Goal: Information Seeking & Learning: Learn about a topic

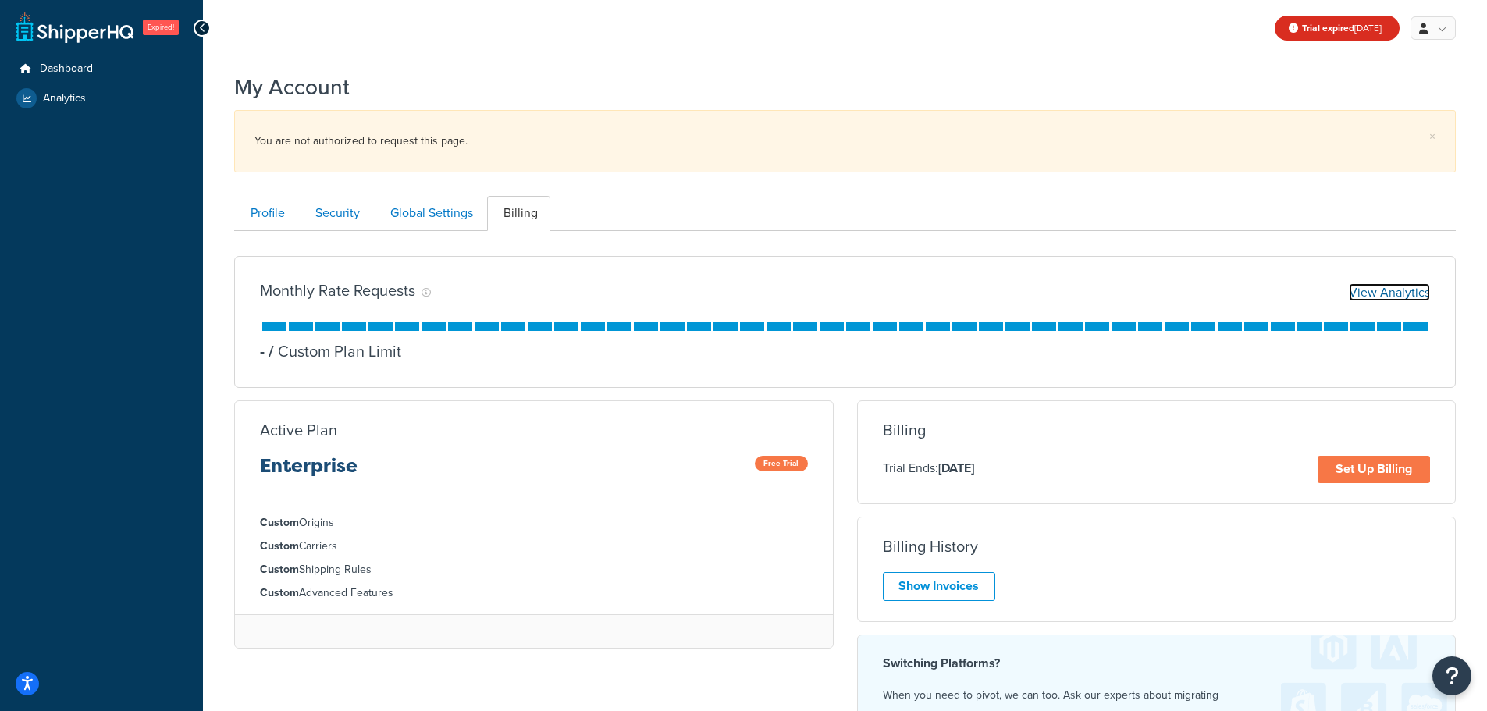
click at [1372, 295] on link "View Analytics" at bounding box center [1389, 292] width 81 height 18
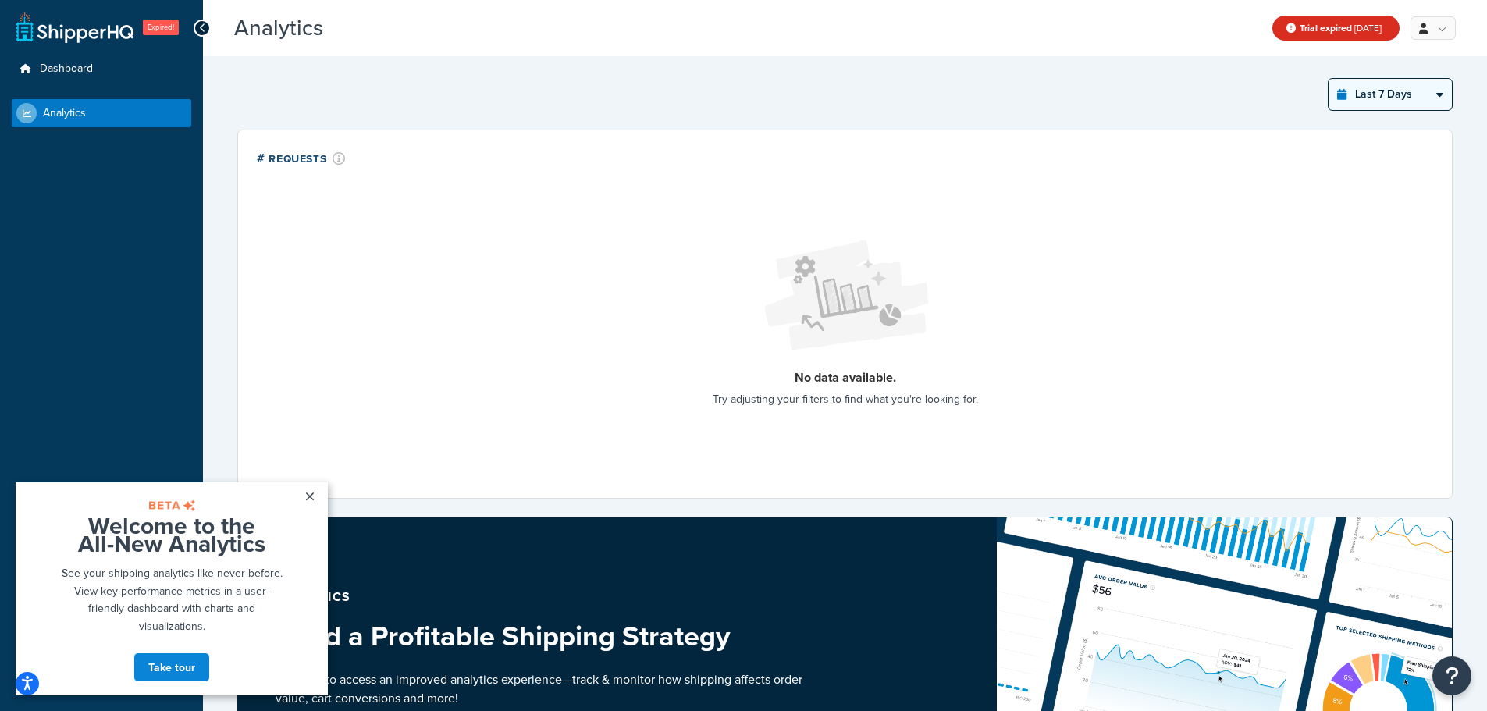
click at [1391, 86] on select "Last 24 Hours Last 7 Days Last 30 Days Last 3 Months Last 6 Months Last 12 Mont…" at bounding box center [1389, 94] width 123 height 31
click at [1328, 79] on select "Last 24 Hours Last 7 Days Last 30 Days Last 3 Months Last 6 Months Last 12 Mont…" at bounding box center [1389, 94] width 123 height 31
click at [1397, 97] on select "Last 24 Hours Last 7 Days Last 30 Days Last 3 Months Last 6 Months Last 12 Mont…" at bounding box center [1389, 94] width 123 height 31
click at [1328, 79] on select "Last 24 Hours Last 7 Days Last 30 Days Last 3 Months Last 6 Months Last 12 Mont…" at bounding box center [1389, 94] width 123 height 31
click at [1374, 97] on select "Last 24 Hours Last 7 Days Last 30 Days Last 3 Months Last 6 Months Last 12 Mont…" at bounding box center [1389, 94] width 123 height 31
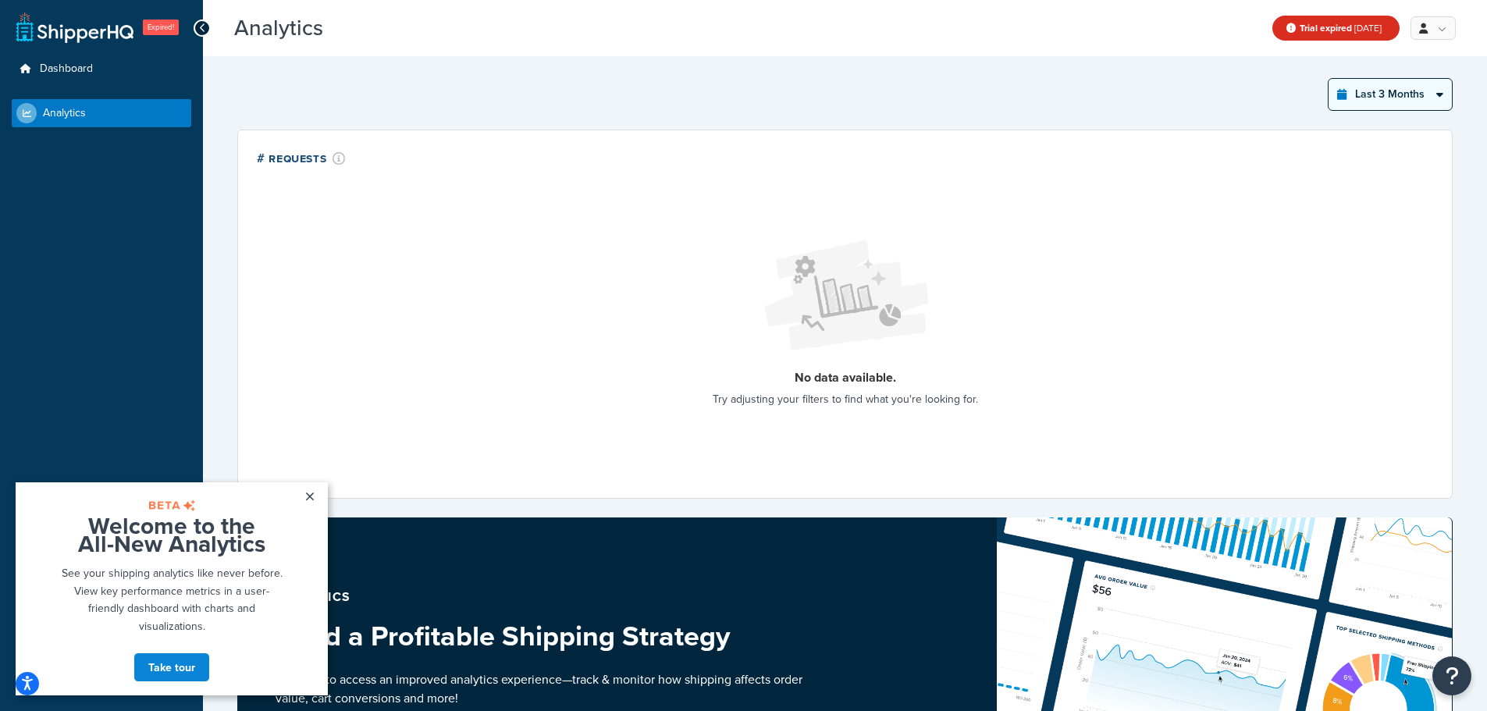
click at [1328, 79] on select "Last 24 Hours Last 7 Days Last 30 Days Last 3 Months Last 6 Months Last 12 Mont…" at bounding box center [1389, 94] width 123 height 31
drag, startPoint x: 1381, startPoint y: 98, endPoint x: 1382, endPoint y: 108, distance: 10.3
click at [1382, 102] on select "Last 24 Hours Last 7 Days Last 30 Days Last 3 Months Last 6 Months Last 12 Mont…" at bounding box center [1389, 94] width 123 height 31
select select "last_year"
click at [1328, 79] on select "Last 24 Hours Last 7 Days Last 30 Days Last 3 Months Last 6 Months Last 12 Mont…" at bounding box center [1389, 94] width 123 height 31
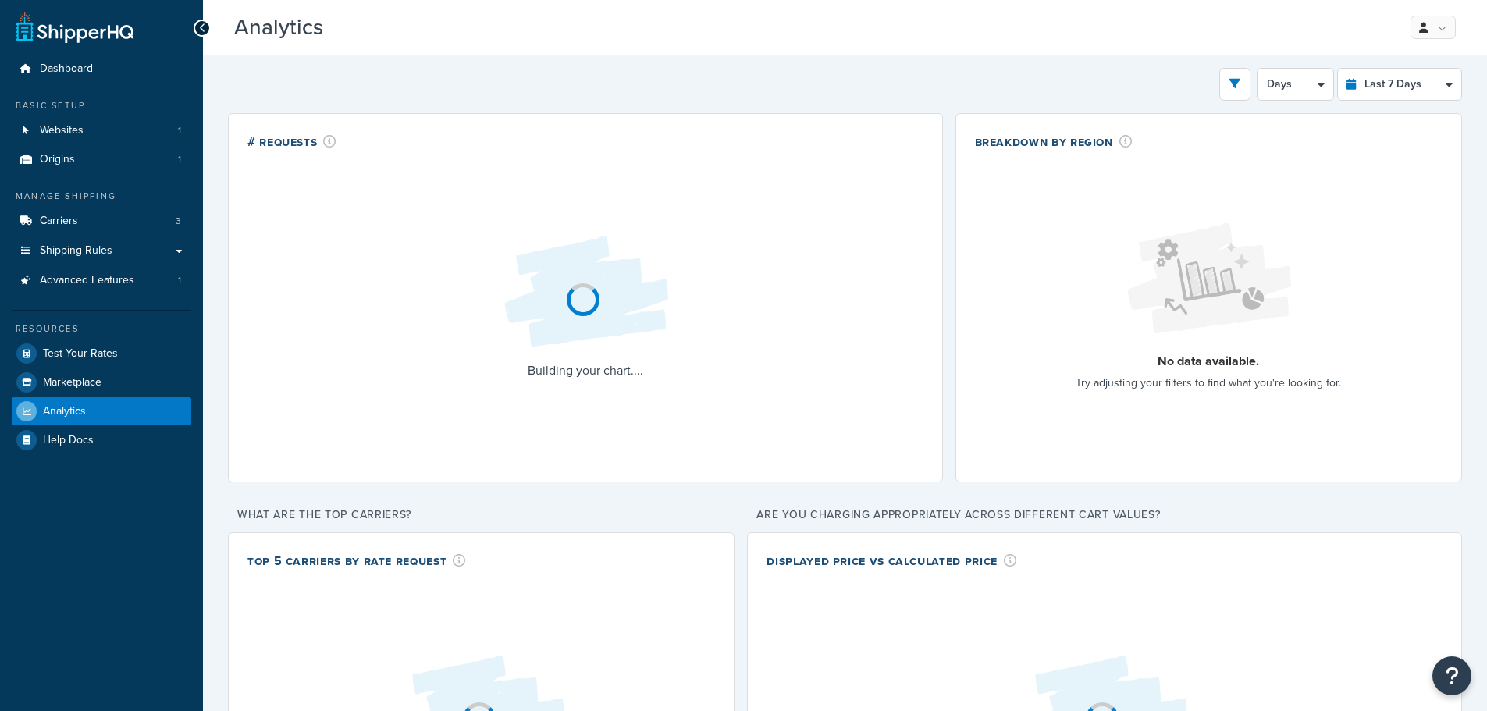
select select "last_7_days"
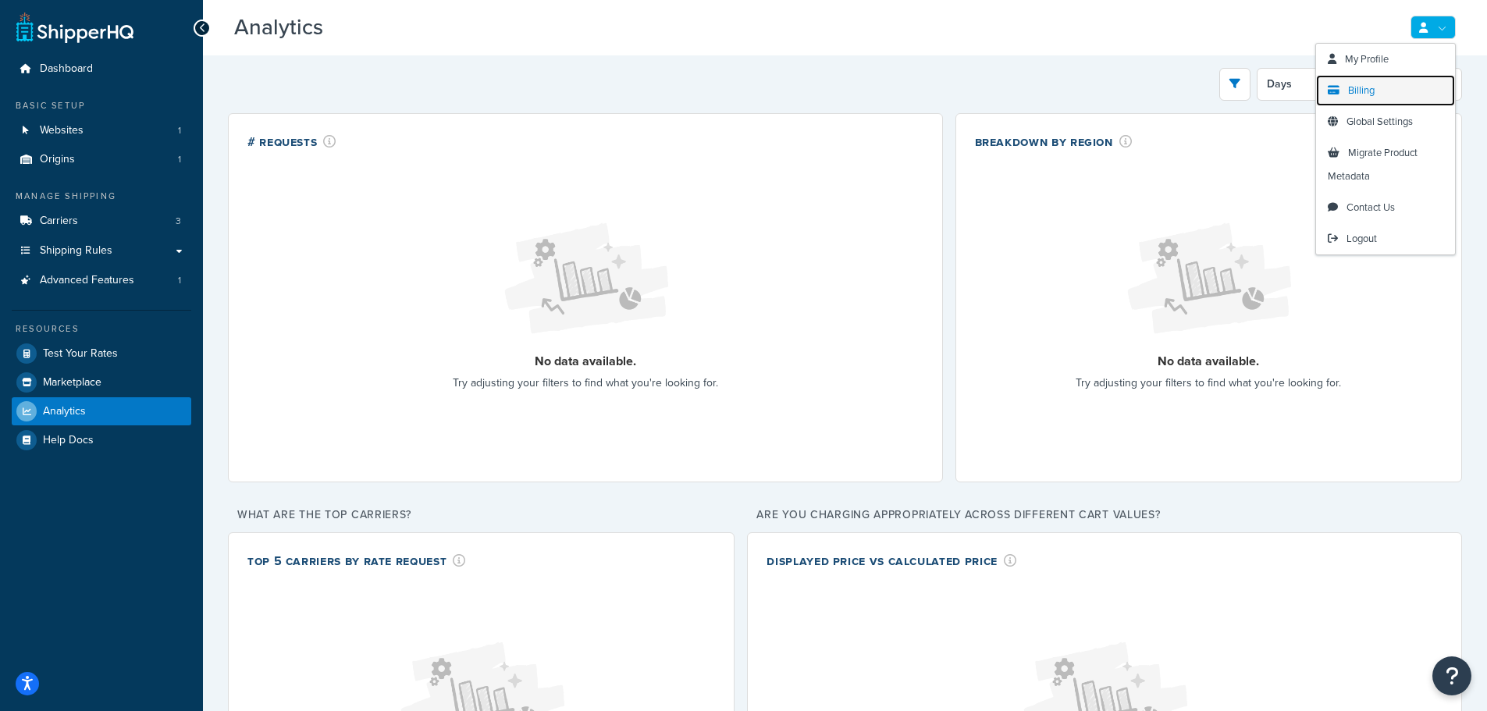
click at [1405, 77] on link "Billing" at bounding box center [1385, 90] width 139 height 31
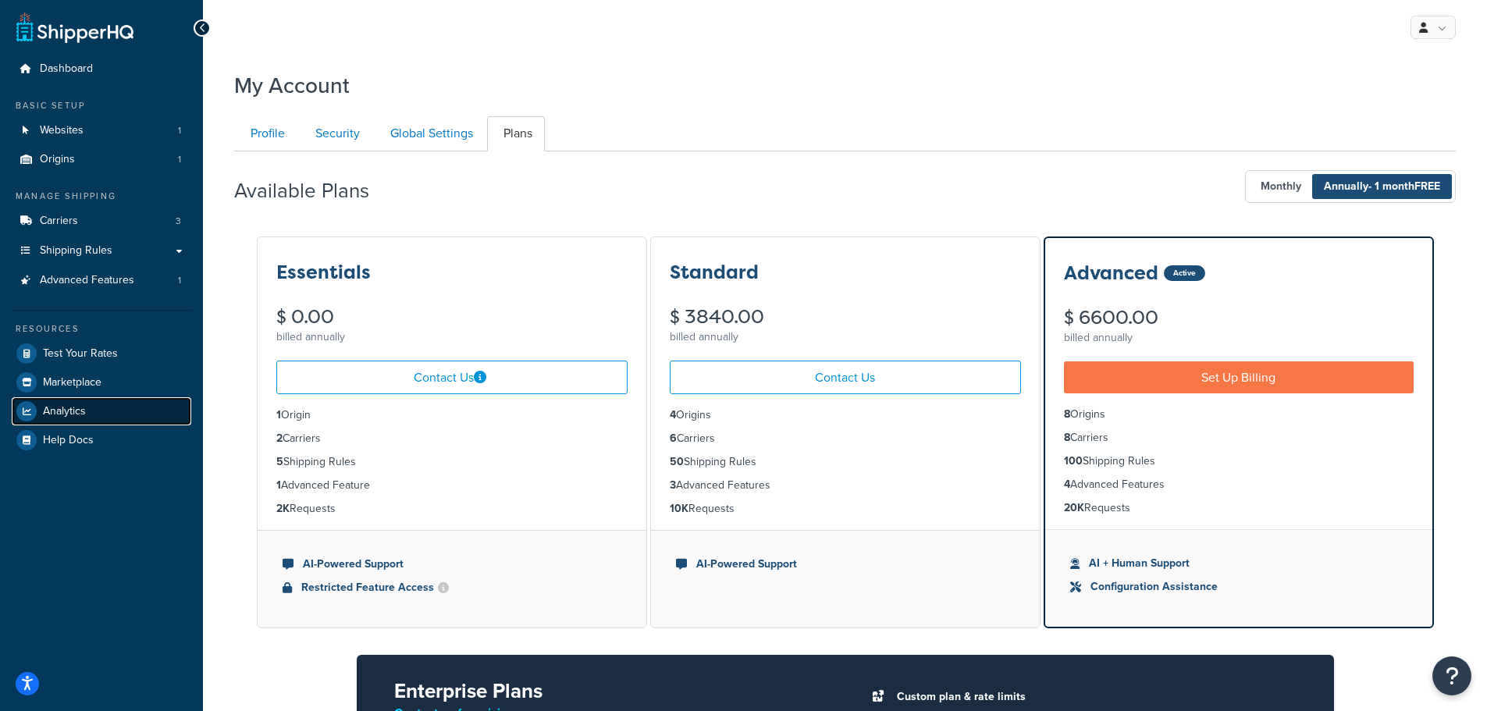
click at [74, 411] on span "Analytics" at bounding box center [64, 411] width 43 height 13
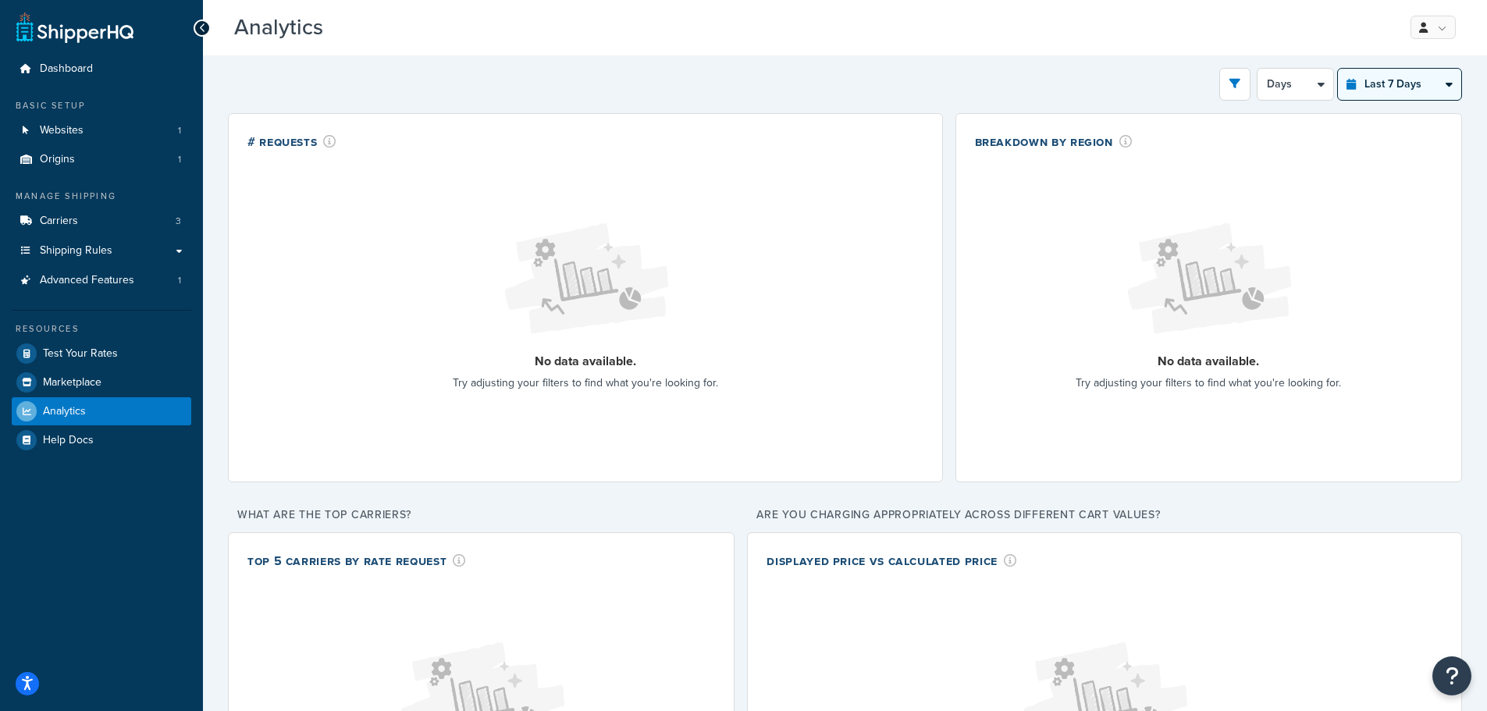
click at [1403, 83] on select "Last 24 Hours Last 7 Days Last 30 Days Last 3 Months Last 6 Months Last 12 Mont…" at bounding box center [1399, 84] width 123 height 31
select select "last_year"
click at [1338, 69] on select "Last 24 Hours Last 7 Days Last 30 Days Last 3 Months Last 6 Months Last 12 Mont…" at bounding box center [1399, 84] width 123 height 31
select select "1M"
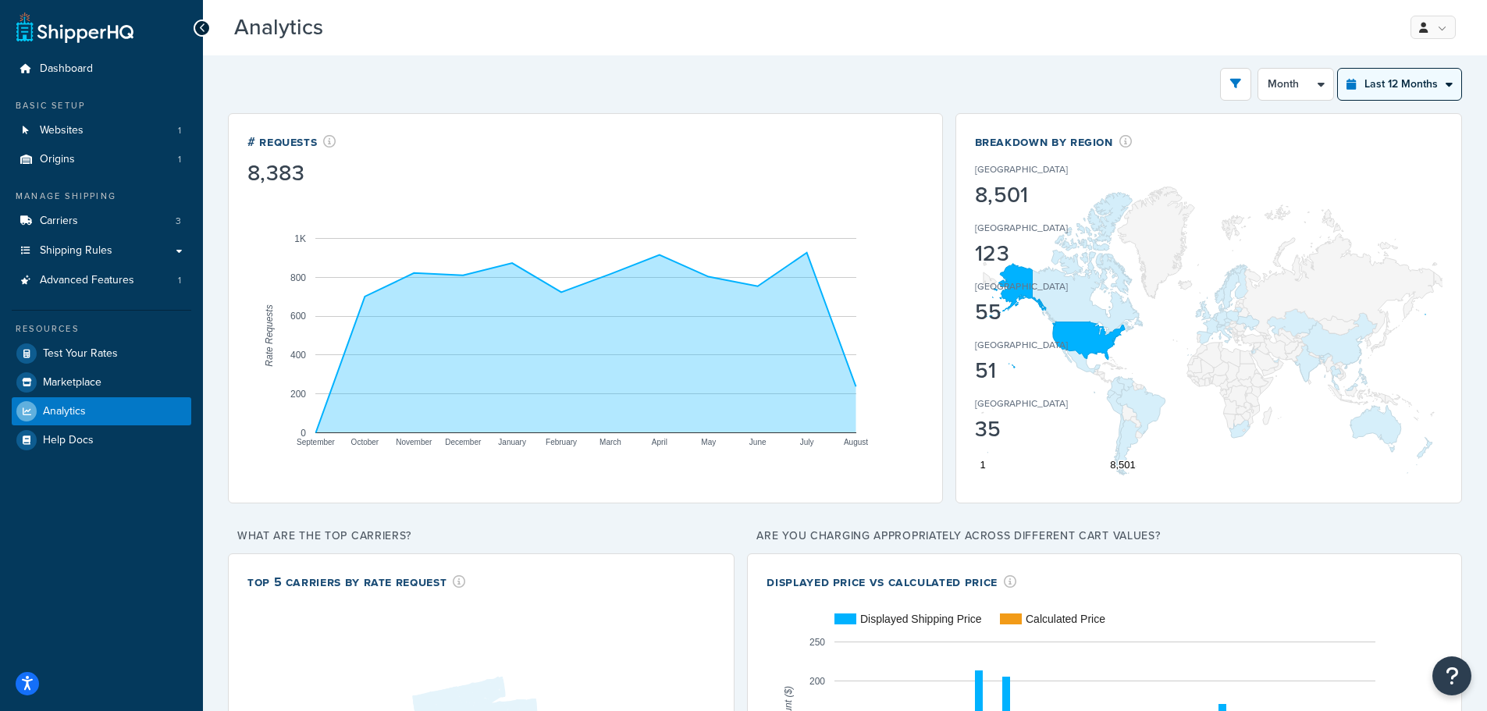
click at [1393, 88] on select "Last 24 Hours Last 7 Days Last 30 Days Last 3 Months Last 6 Months Last 12 Mont…" at bounding box center [1399, 84] width 123 height 31
select select "last_3_months"
click at [1338, 69] on select "Last 24 Hours Last 7 Days Last 30 Days Last 3 Months Last 6 Months Last 12 Mont…" at bounding box center [1399, 84] width 123 height 31
select select "1w"
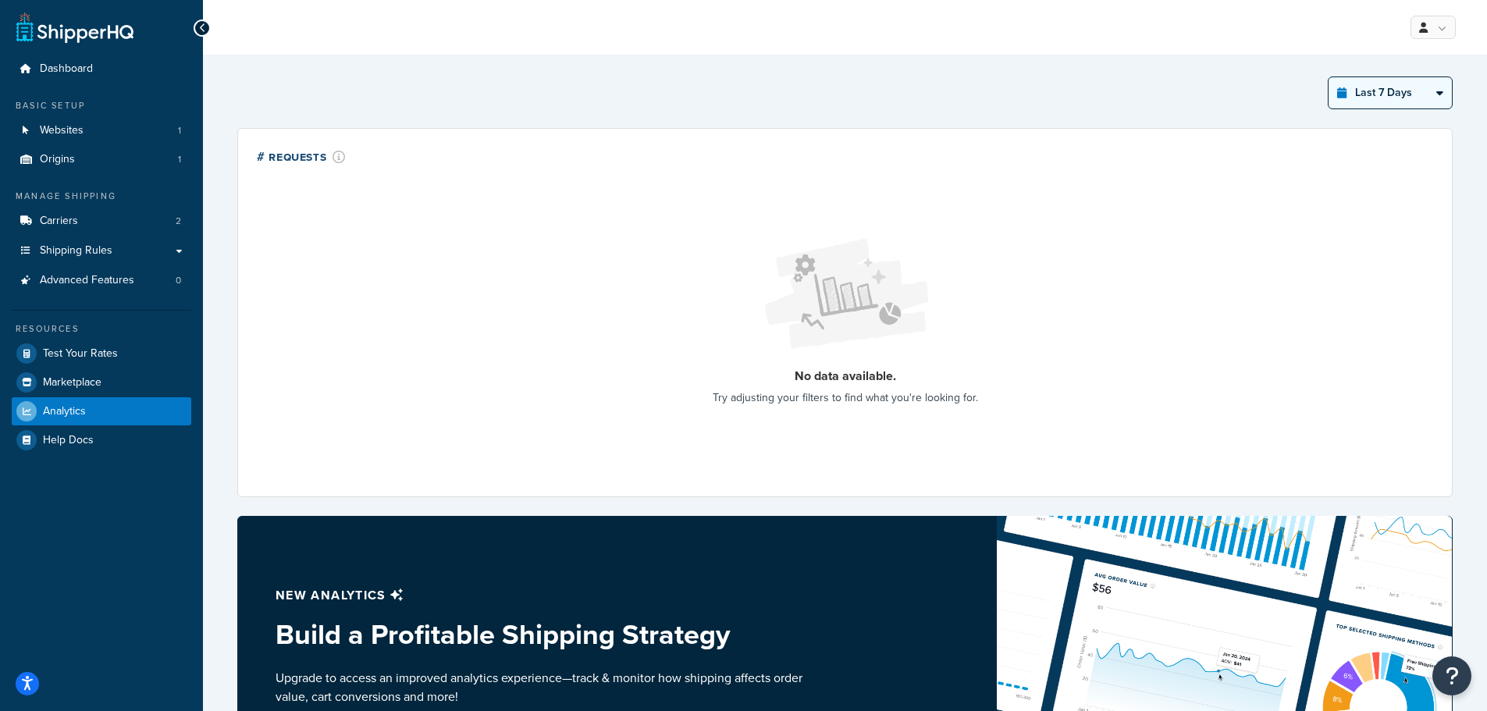
drag, startPoint x: 1404, startPoint y: 91, endPoint x: 1404, endPoint y: 101, distance: 10.1
click at [1404, 91] on select "Last 24 Hours Last 7 Days Last 30 Days Last 3 Months Last 6 Months Last 12 Mont…" at bounding box center [1389, 92] width 123 height 31
click at [1328, 77] on select "Last 24 Hours Last 7 Days Last 30 Days Last 3 Months Last 6 Months Last 12 Mont…" at bounding box center [1389, 92] width 123 height 31
click at [1395, 96] on select "Last 24 Hours Last 7 Days Last 30 Days Last 3 Months Last 6 Months Last 12 Mont…" at bounding box center [1389, 92] width 123 height 31
select select "last_3_months"
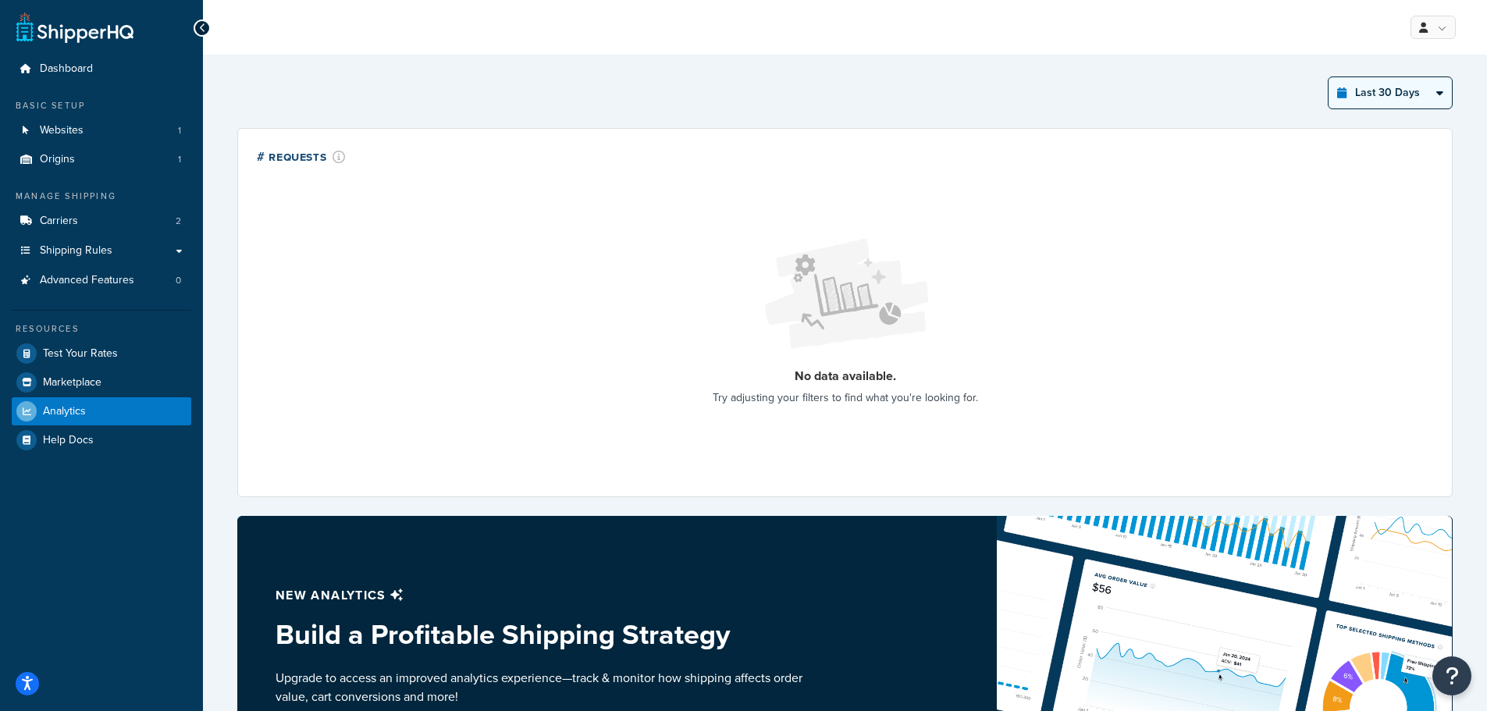
click at [1328, 77] on select "Last 24 Hours Last 7 Days Last 30 Days Last 3 Months Last 6 Months Last 12 Mont…" at bounding box center [1389, 92] width 123 height 31
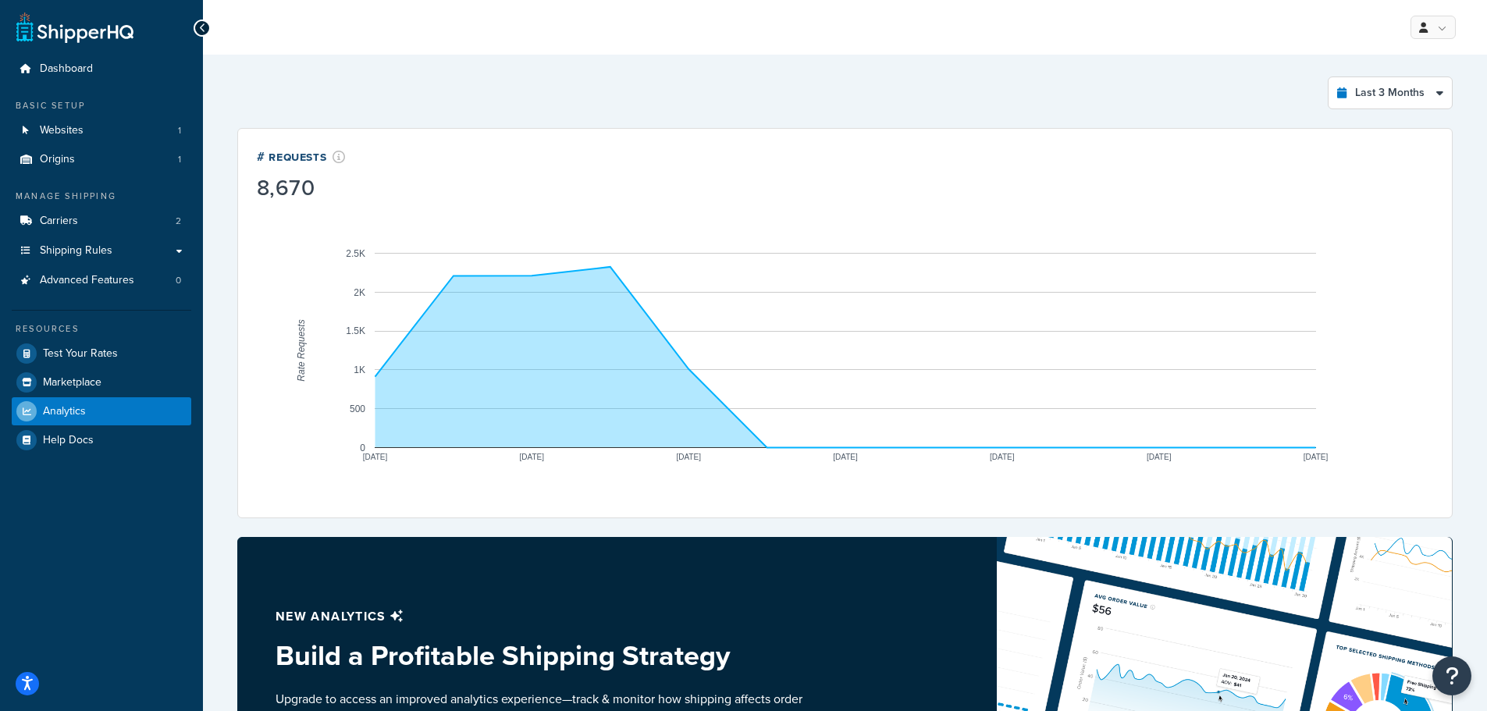
click at [387, 95] on div "Last 3 Months Select a time period Last 24 Hours Last 7 Days Last 30 Days Last …" at bounding box center [844, 92] width 1215 height 33
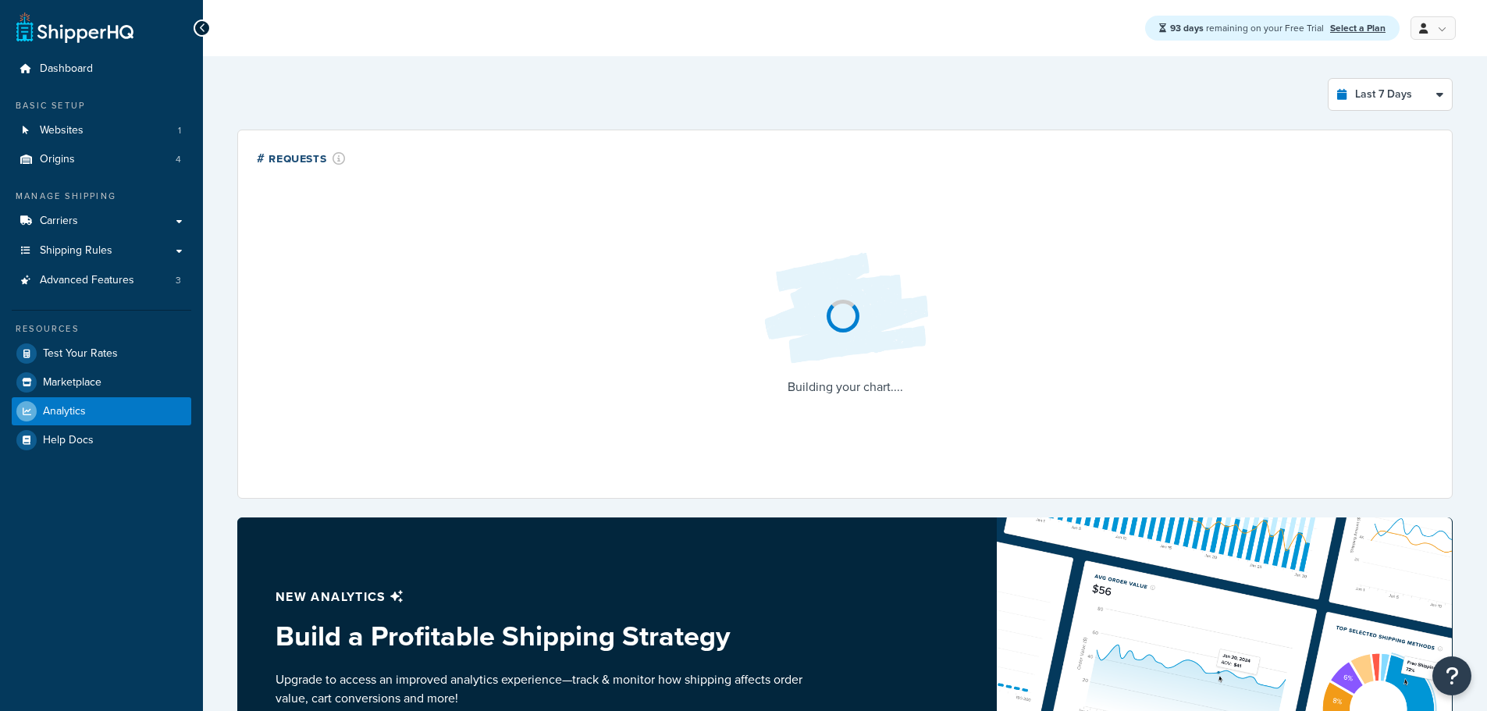
select select "last_7_days"
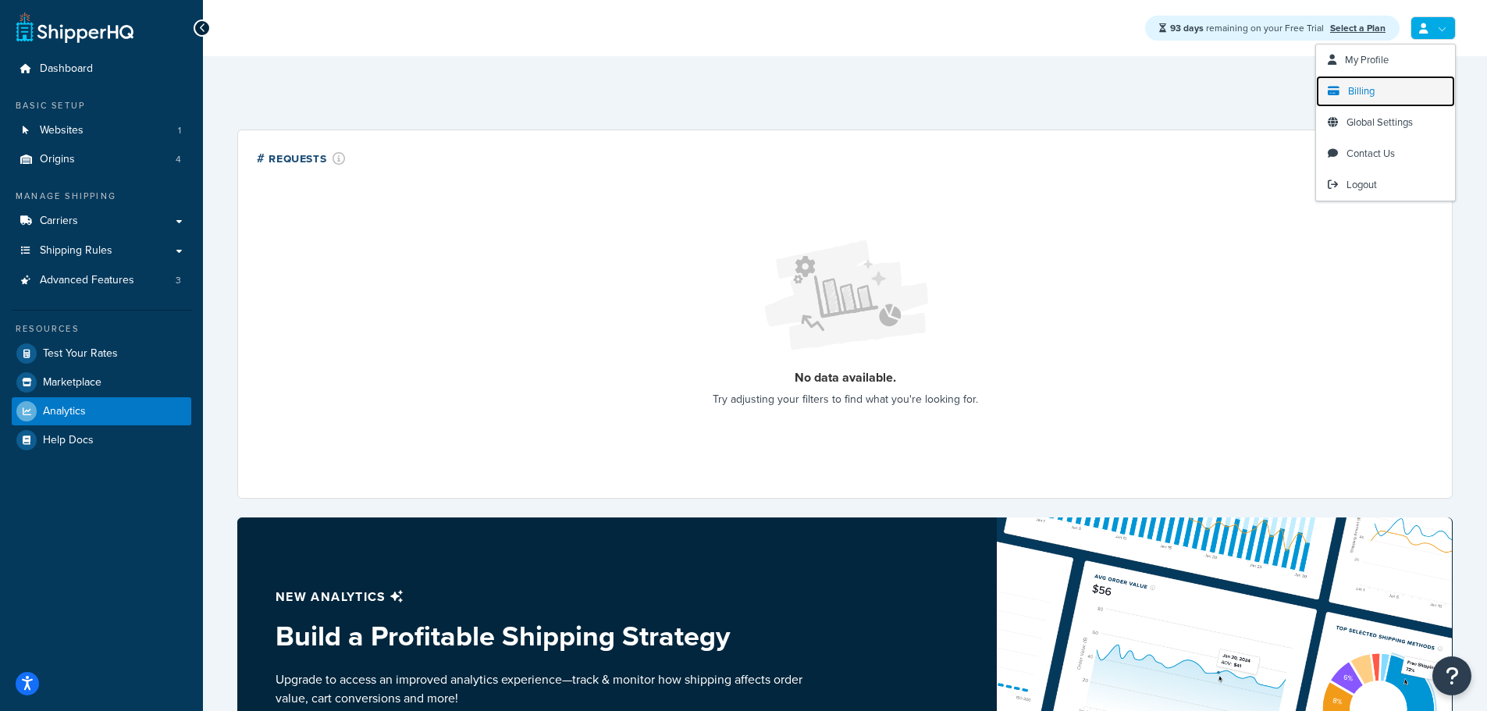
click at [1375, 95] on link "Billing" at bounding box center [1385, 91] width 139 height 31
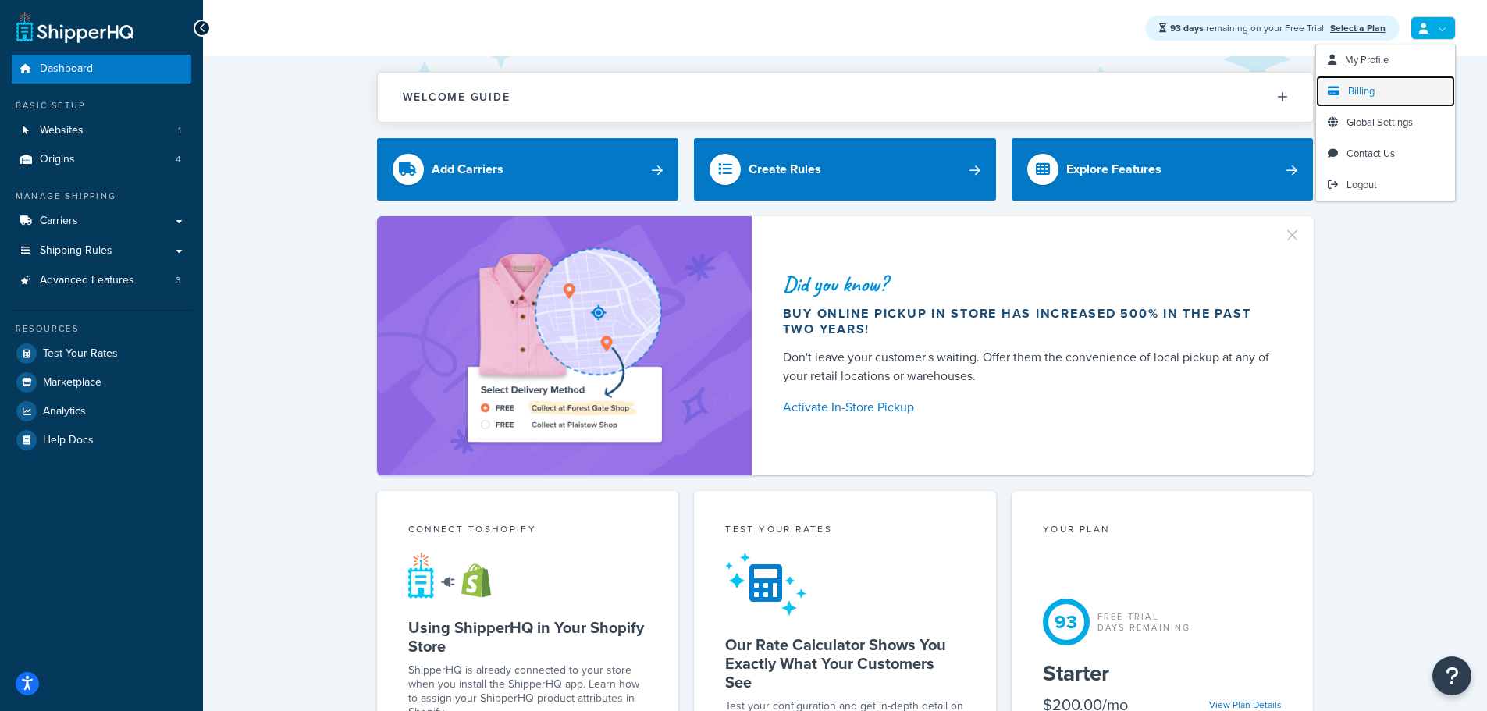
click at [1392, 95] on link "Billing" at bounding box center [1385, 91] width 139 height 31
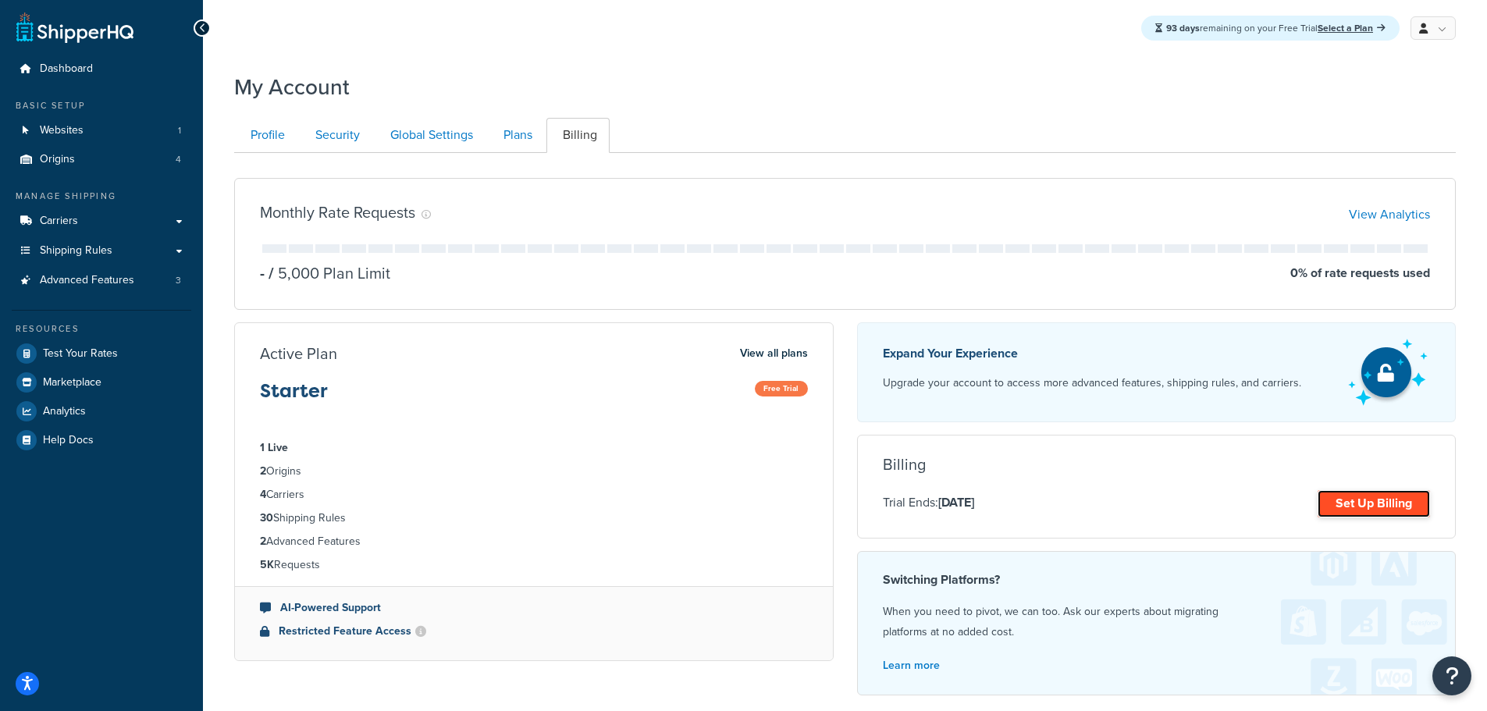
click at [1378, 502] on link "Set Up Billing" at bounding box center [1373, 503] width 112 height 27
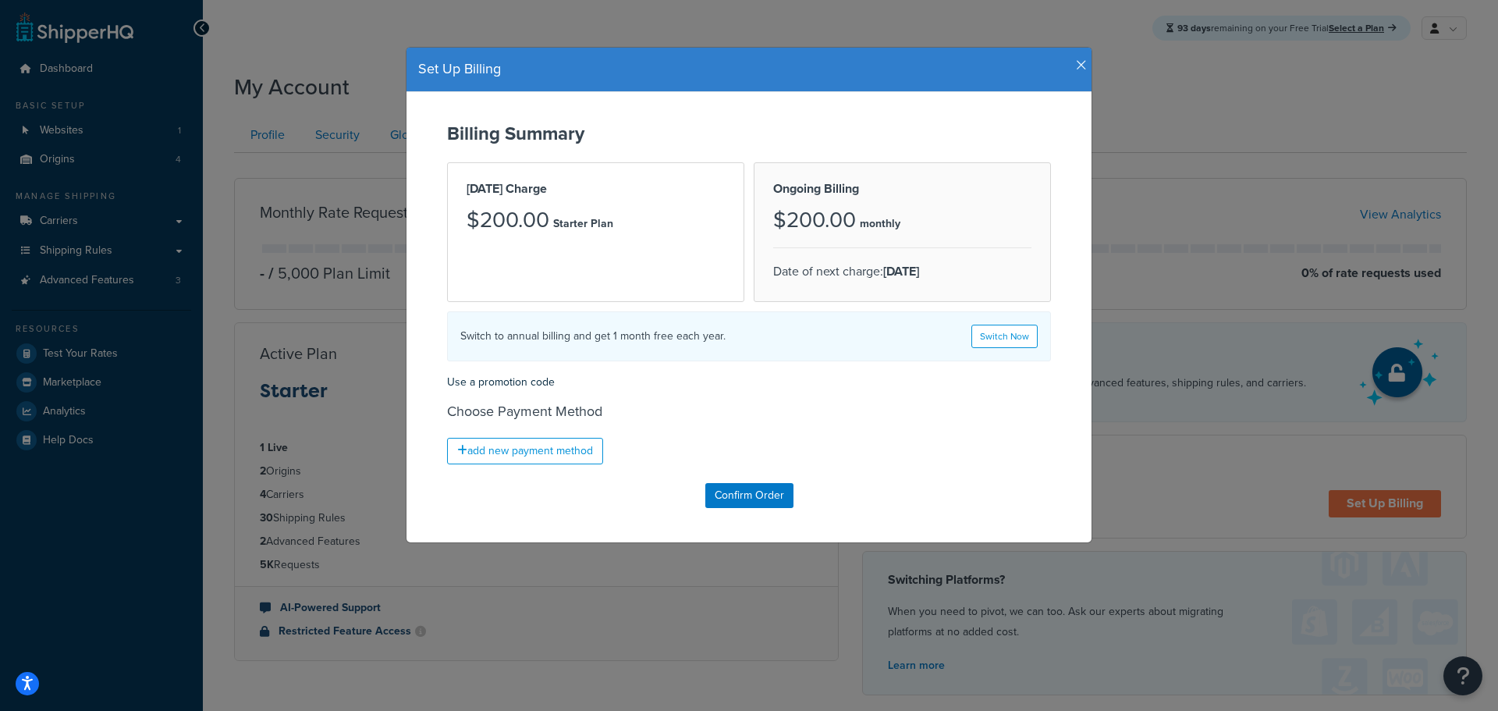
click at [1076, 69] on icon "button" at bounding box center [1081, 66] width 11 height 14
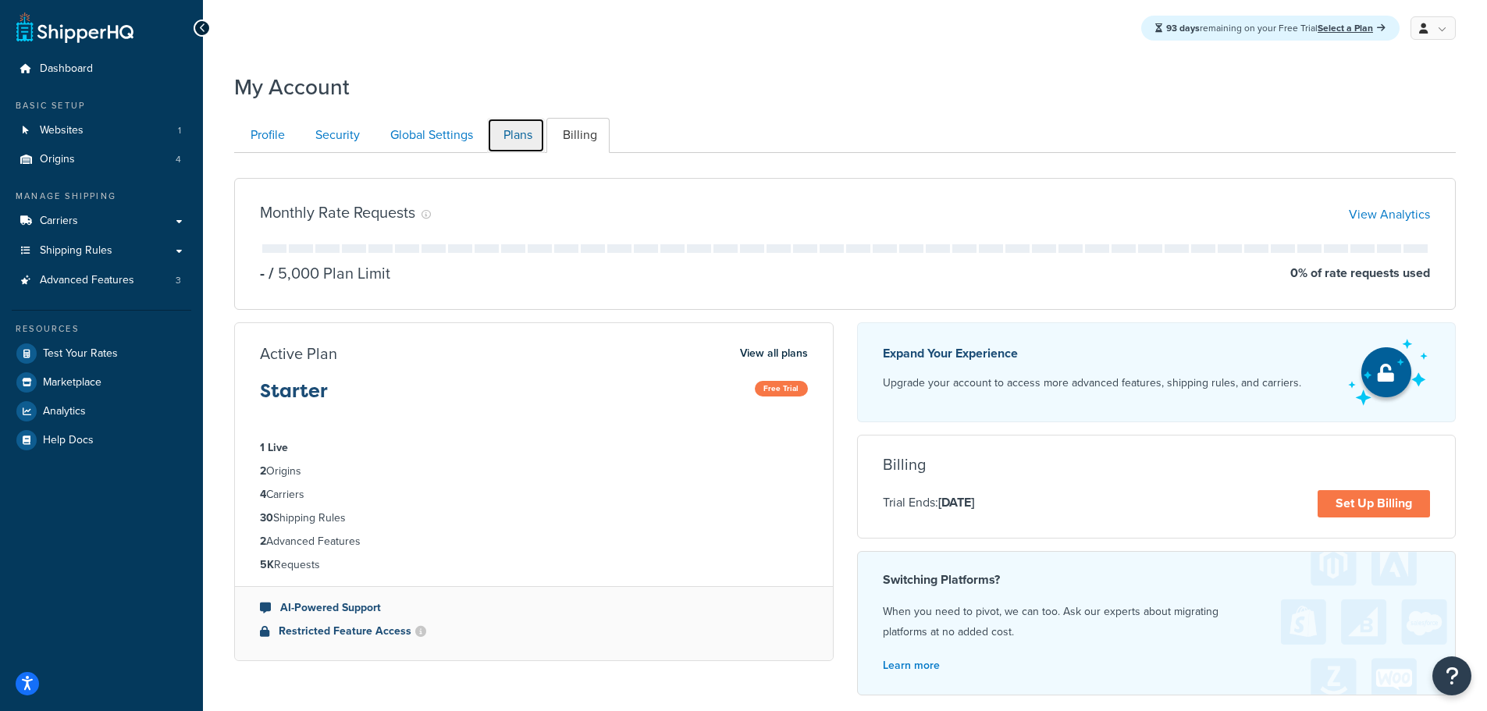
click at [518, 135] on link "Plans" at bounding box center [516, 135] width 58 height 35
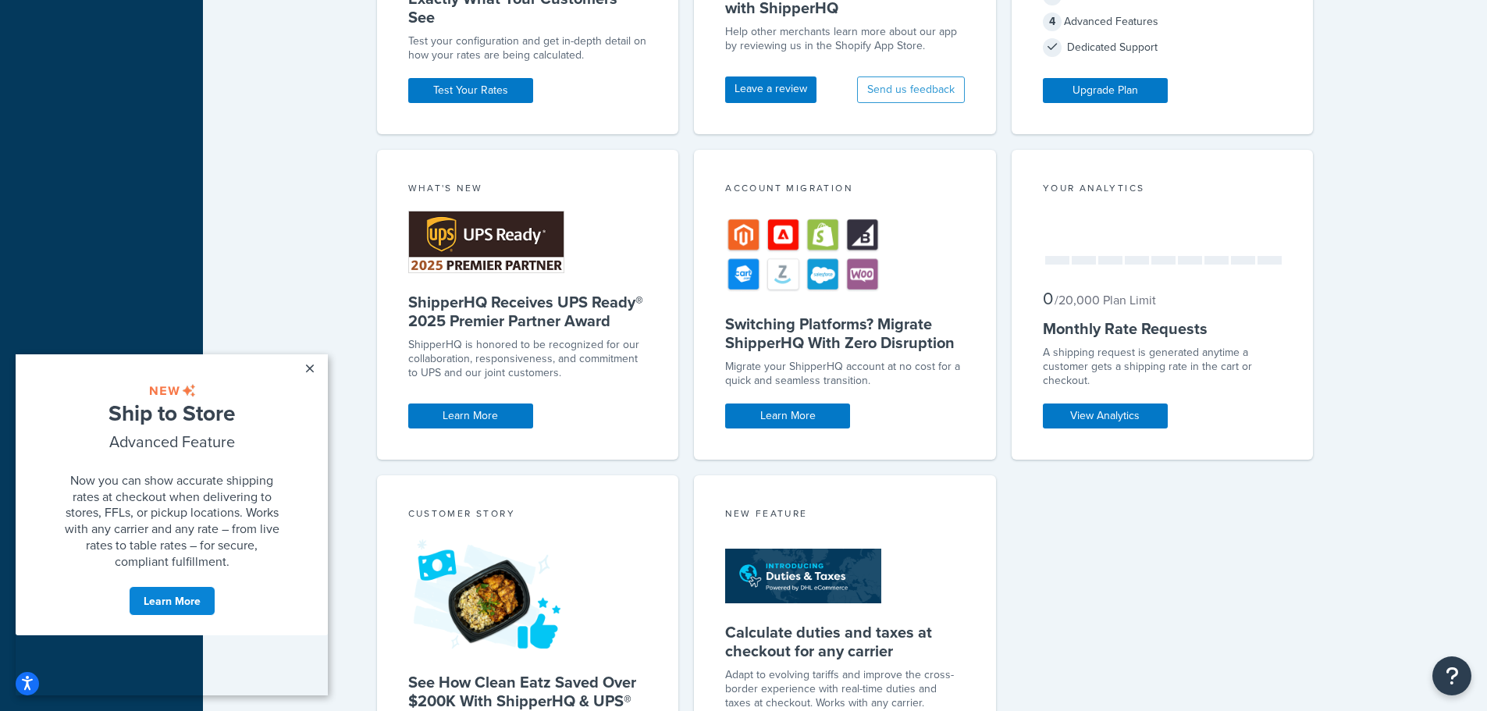
scroll to position [805, 0]
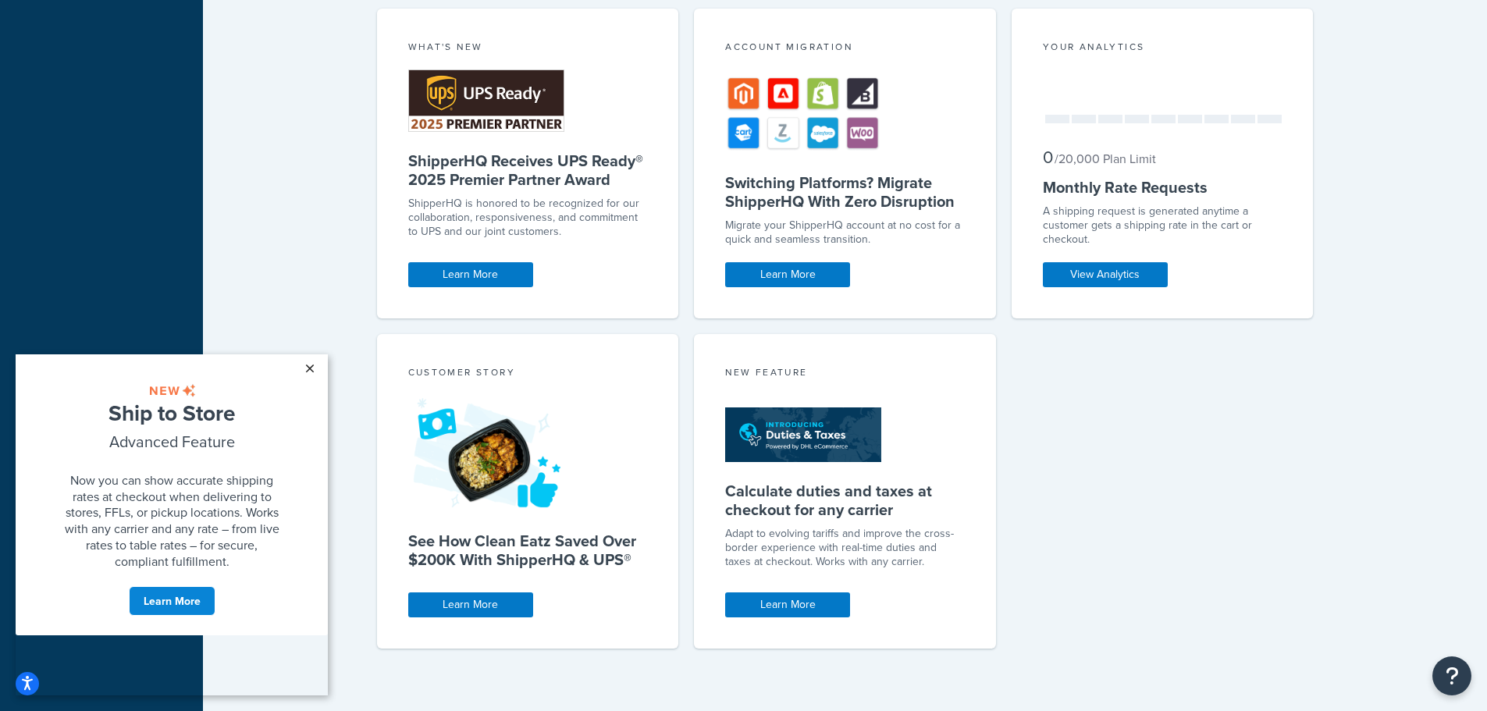
click at [309, 365] on link "×" at bounding box center [309, 368] width 27 height 28
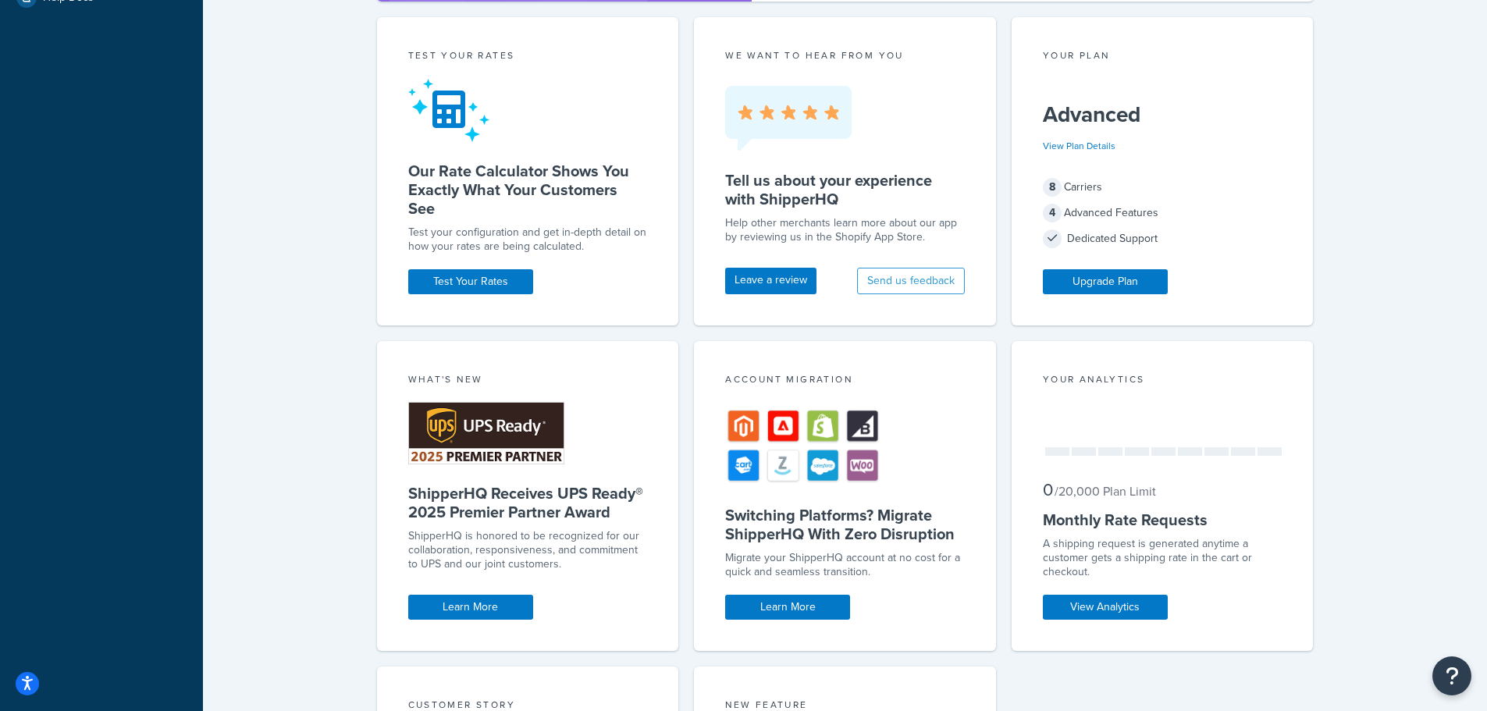
scroll to position [258, 0]
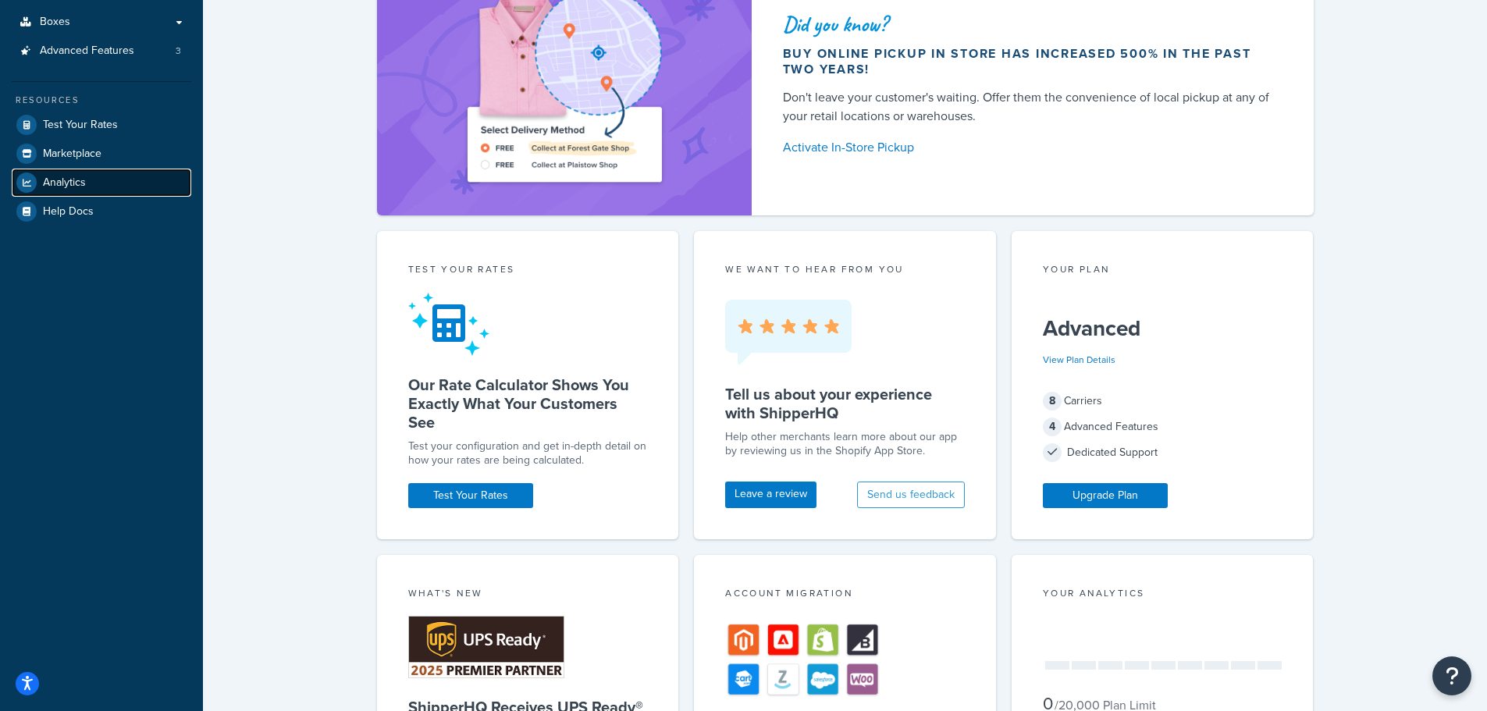
click at [33, 173] on link "Analytics" at bounding box center [102, 183] width 180 height 28
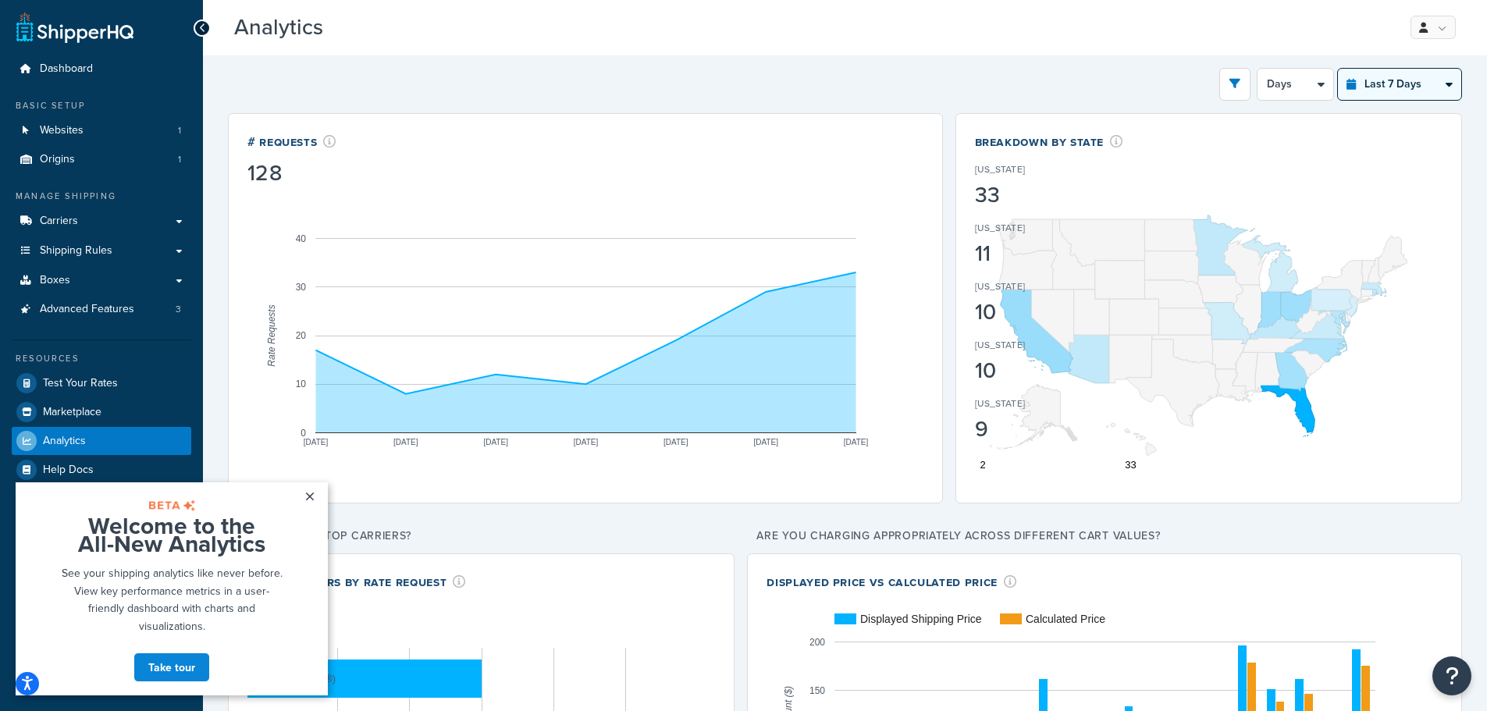
click at [1427, 85] on select "Last 24 Hours Last 7 Days Last 30 Days Last 3 Months Last 6 Months Last 12 Mont…" at bounding box center [1399, 84] width 123 height 31
select select "last_year"
click at [1338, 69] on select "Last 24 Hours Last 7 Days Last 30 Days Last 3 Months Last 6 Months Last 12 Mont…" at bounding box center [1399, 84] width 123 height 31
select select "1M"
